Goal: Navigation & Orientation: Find specific page/section

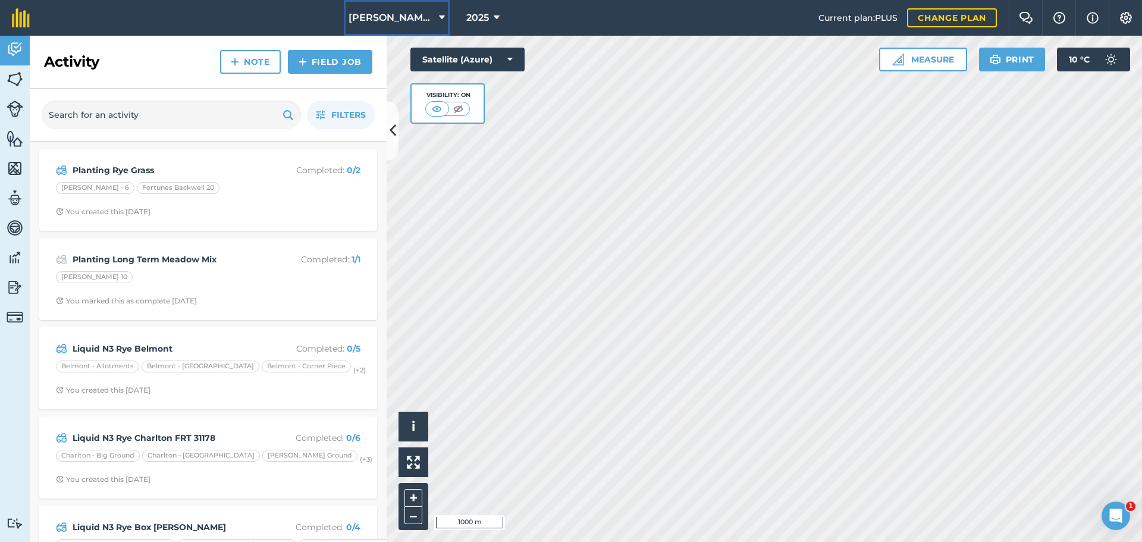
click at [439, 14] on icon at bounding box center [442, 18] width 6 height 14
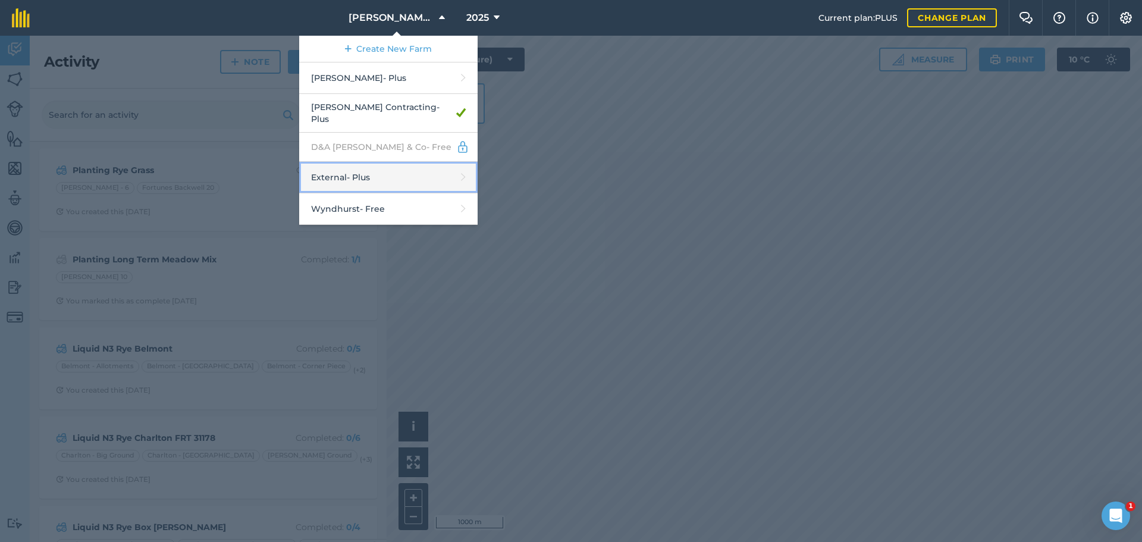
click at [323, 193] on link "External - Plus" at bounding box center [388, 178] width 178 height 32
